Goal: Task Accomplishment & Management: Manage account settings

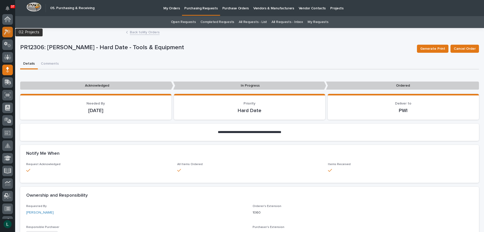
click at [6, 33] on icon at bounding box center [7, 32] width 7 height 6
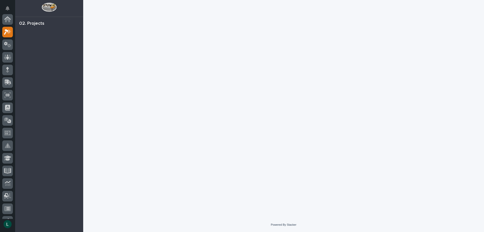
scroll to position [13, 0]
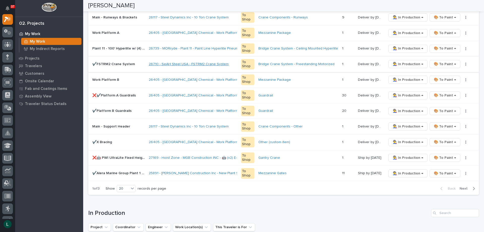
scroll to position [277, 0]
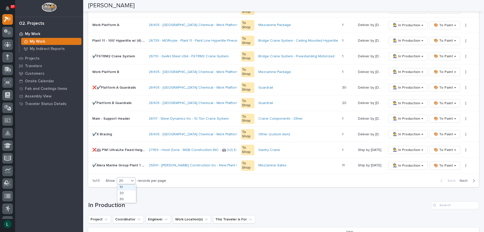
click at [122, 179] on div "20" at bounding box center [123, 180] width 12 height 5
click at [123, 195] on div "20" at bounding box center [127, 193] width 18 height 6
click at [122, 179] on div "20" at bounding box center [123, 180] width 12 height 5
click at [124, 199] on div "30" at bounding box center [127, 199] width 18 height 6
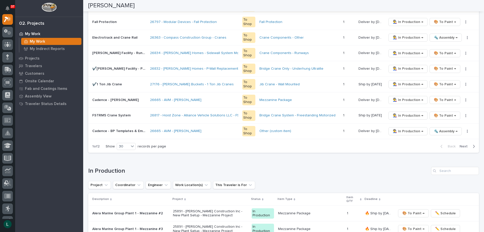
scroll to position [479, 0]
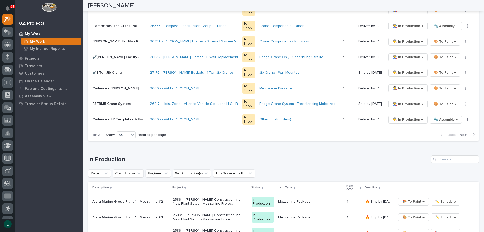
click at [473, 133] on icon "button" at bounding box center [474, 134] width 2 height 5
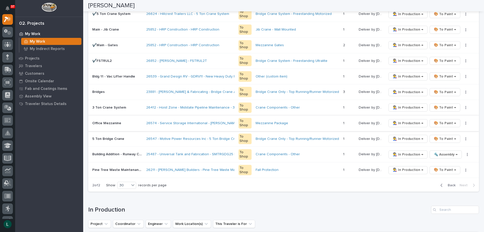
scroll to position [333, 0]
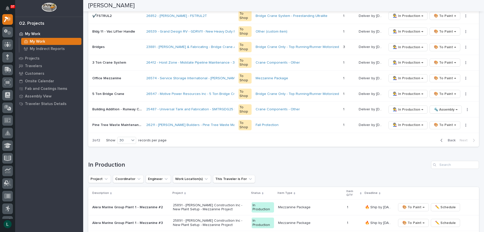
click at [441, 139] on div "button" at bounding box center [443, 140] width 4 height 5
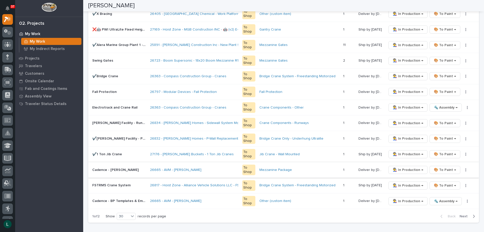
scroll to position [460, 0]
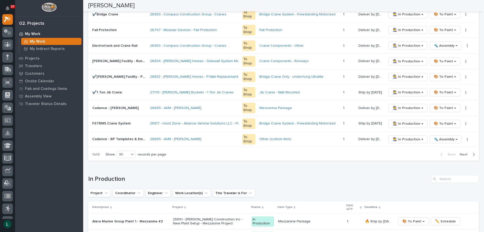
click at [473, 153] on icon "button" at bounding box center [474, 154] width 2 height 5
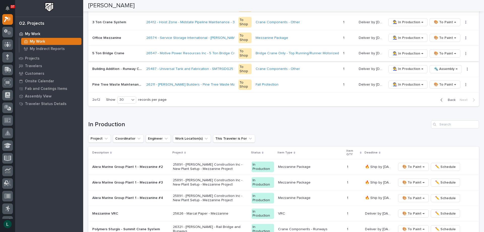
scroll to position [541, 0]
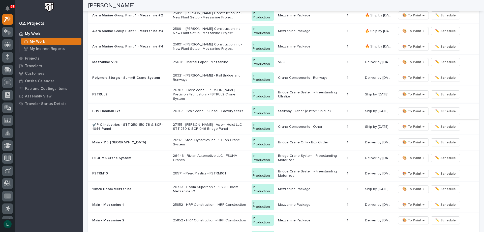
click at [413, 108] on span "🎨 To Paint →" at bounding box center [414, 111] width 22 height 6
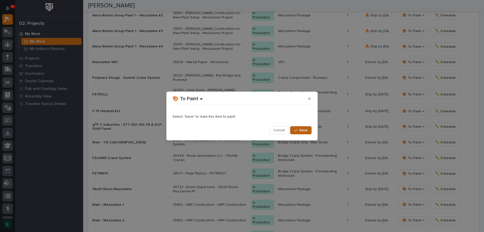
click at [306, 129] on span "Save" at bounding box center [303, 130] width 8 height 5
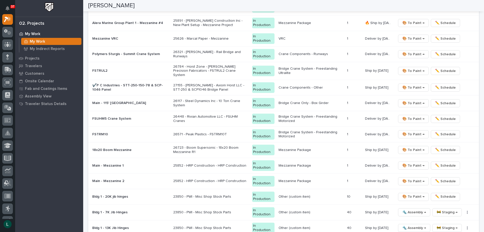
scroll to position [518, 0]
